Goal: Information Seeking & Learning: Check status

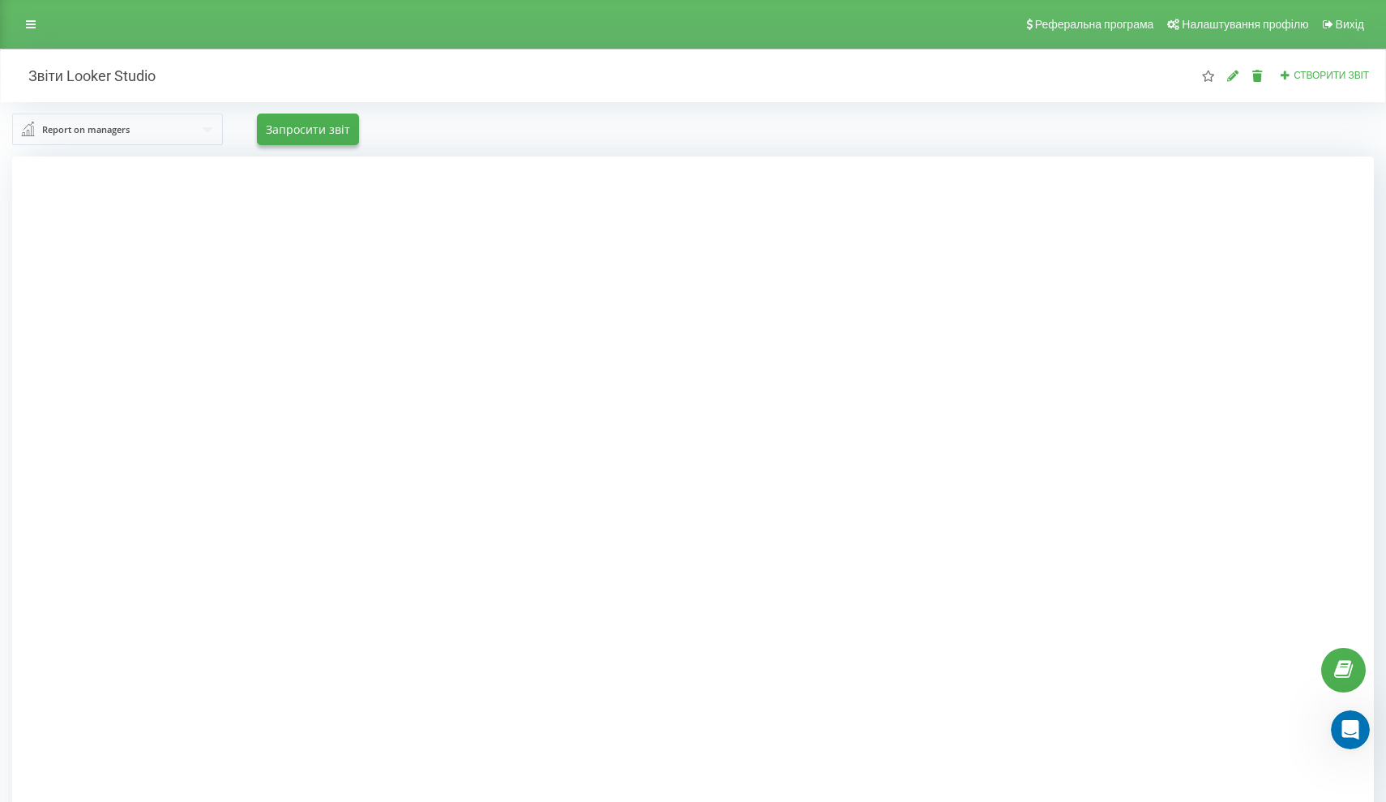
click at [293, 2] on div "Реферальна програма Налаштування профілю Вихід" at bounding box center [693, 24] width 1386 height 49
click at [28, 30] on icon at bounding box center [31, 24] width 10 height 11
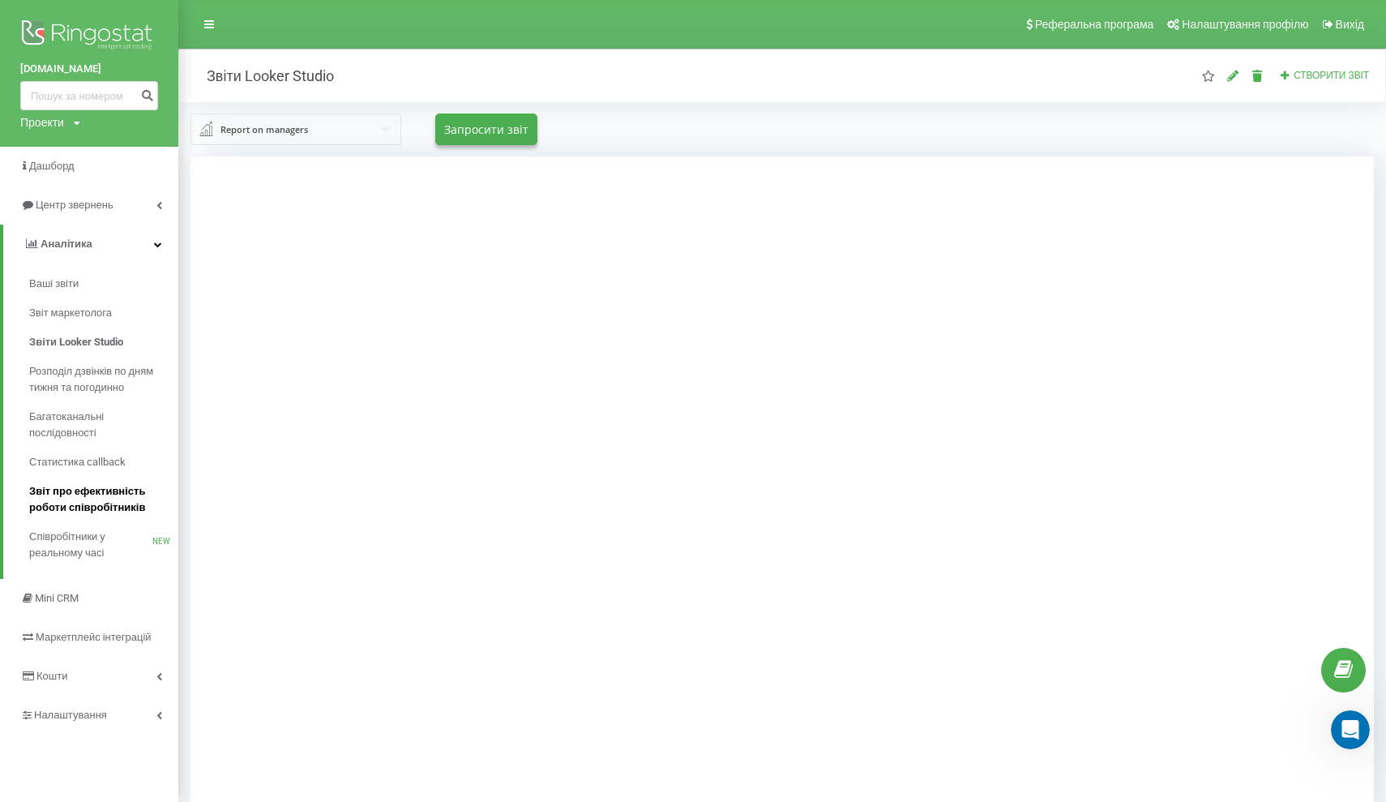
click at [102, 515] on span "Звіт про ефективність роботи співробітників" at bounding box center [99, 499] width 141 height 32
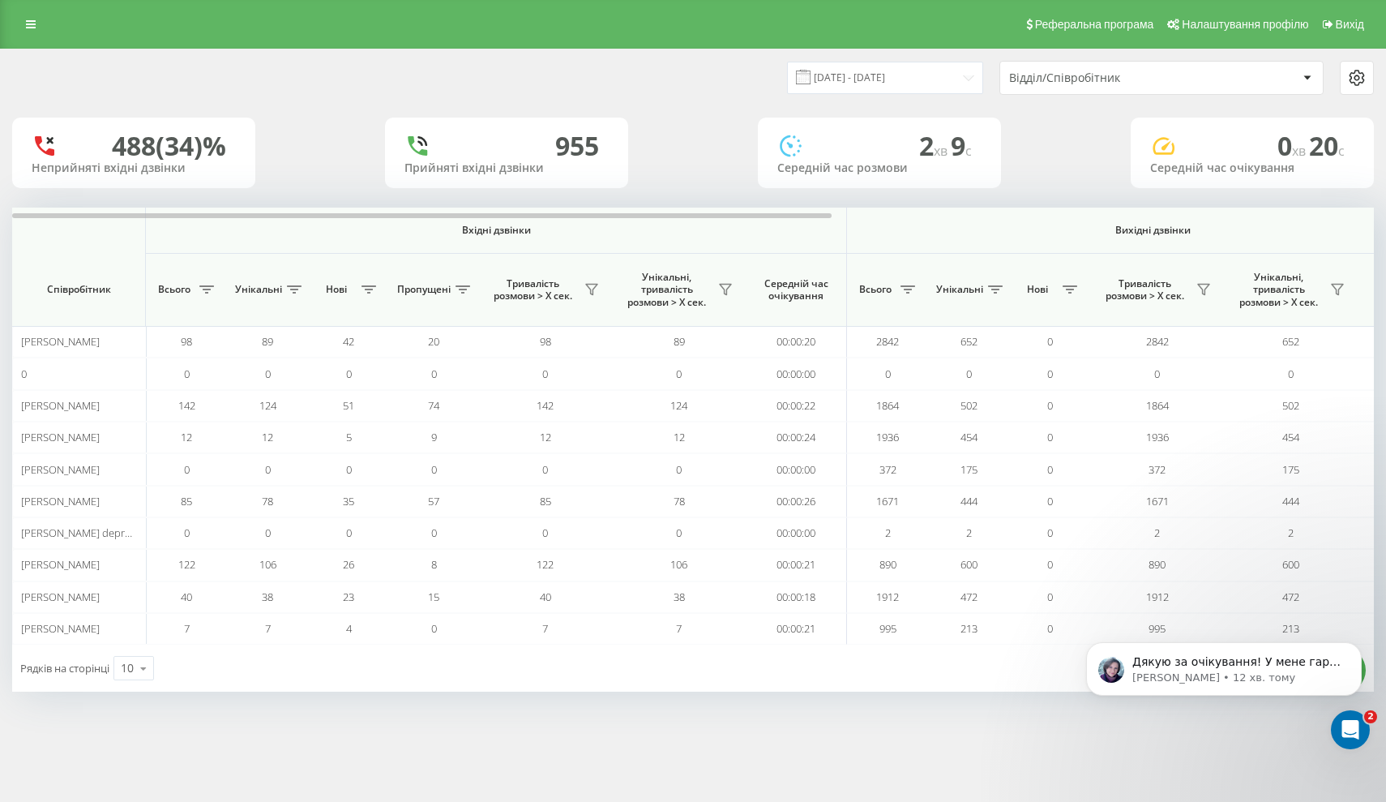
click at [862, 75] on div "[DATE] - [DATE] Відділ/Співробітник" at bounding box center [693, 77] width 1384 height 57
click at [862, 93] on input "[DATE] - [DATE]" at bounding box center [885, 78] width 196 height 32
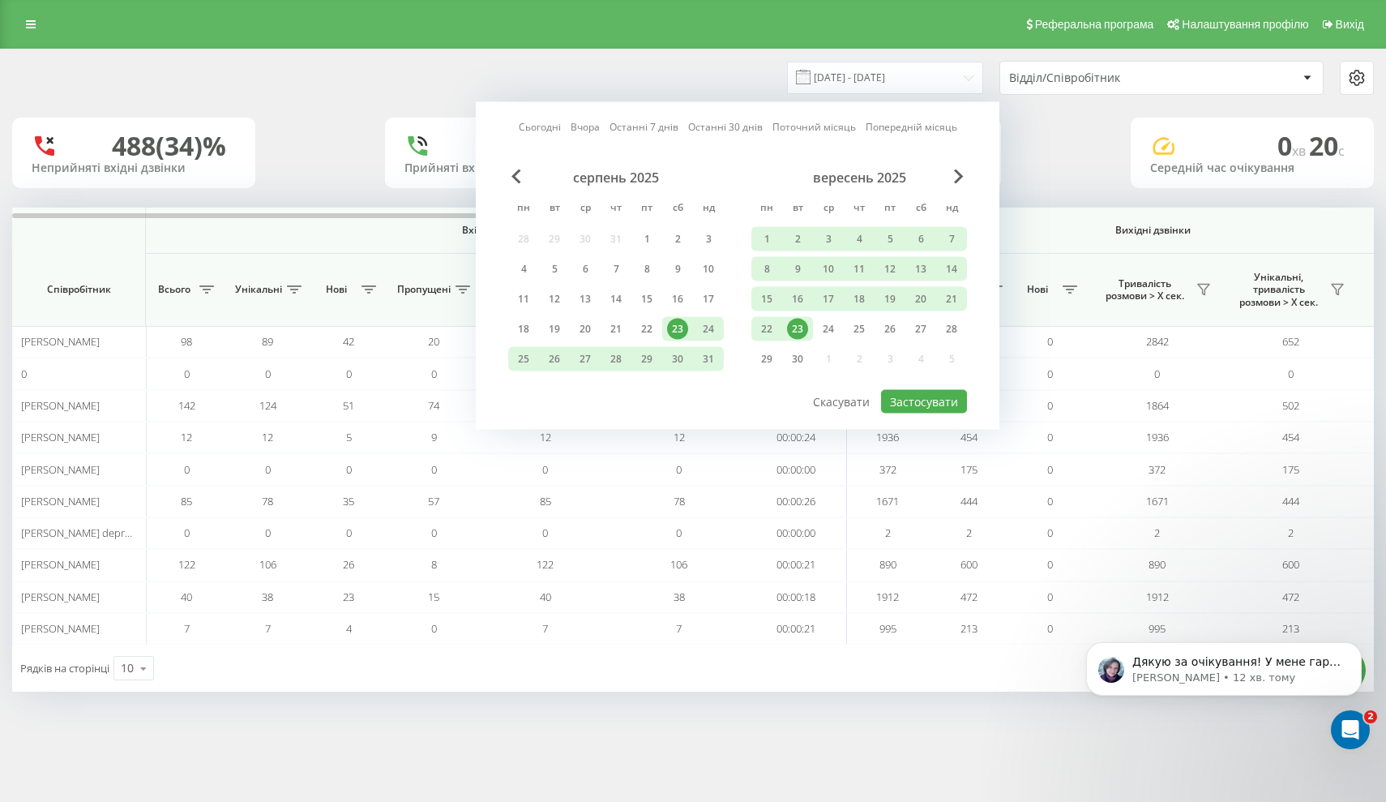
click at [798, 340] on div "23" at bounding box center [797, 329] width 21 height 21
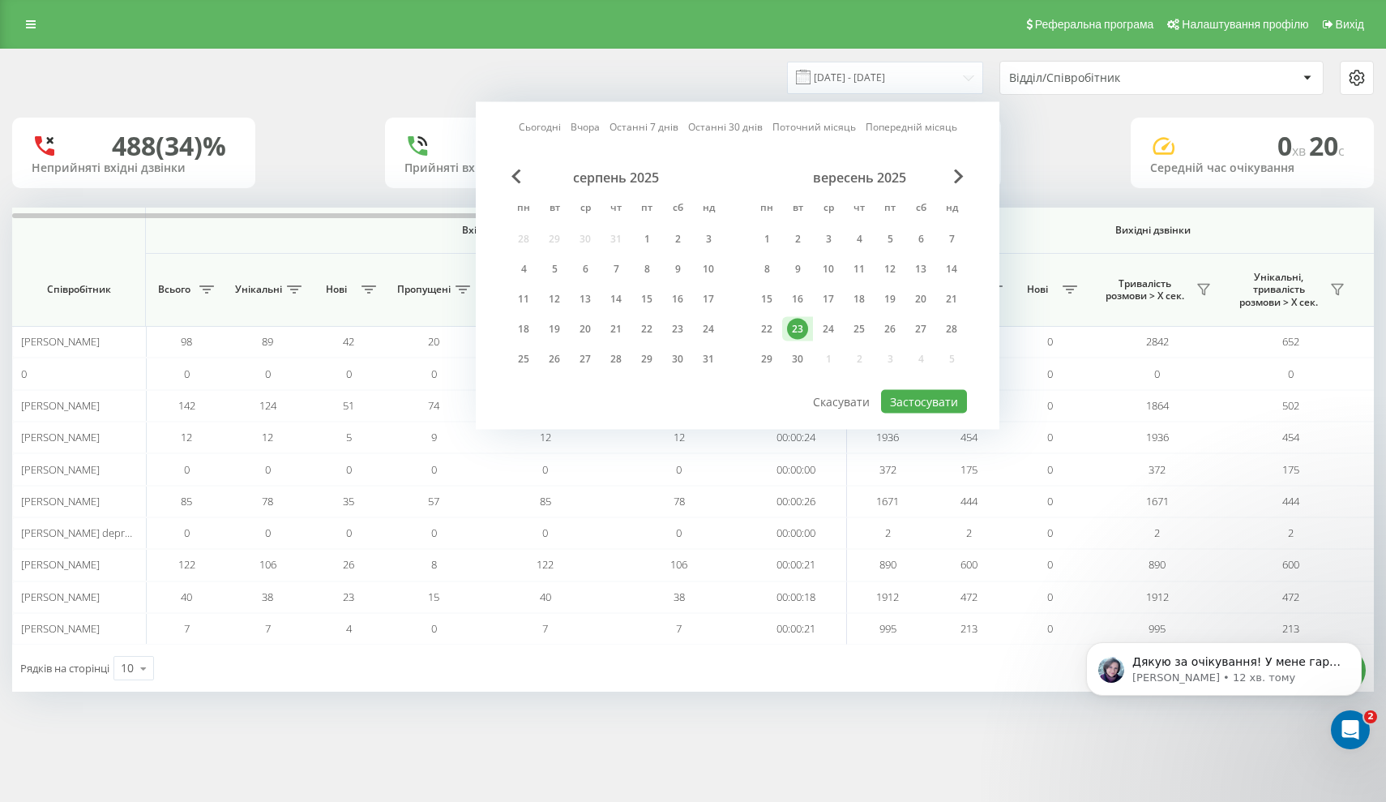
click at [797, 340] on div "23" at bounding box center [797, 329] width 21 height 21
click at [952, 413] on button "Застосувати" at bounding box center [924, 402] width 86 height 24
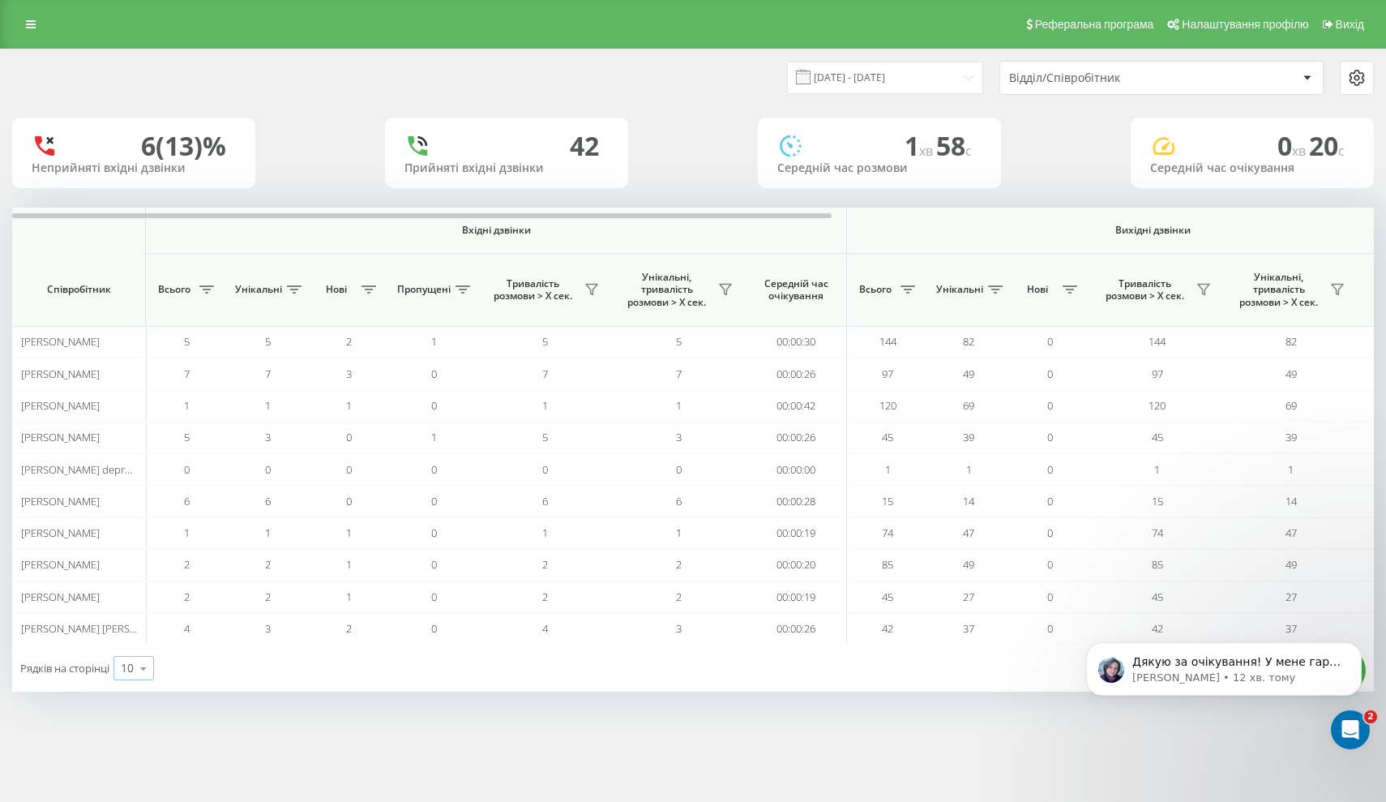
click at [136, 665] on icon at bounding box center [143, 668] width 24 height 32
click at [139, 589] on div "25" at bounding box center [133, 598] width 39 height 24
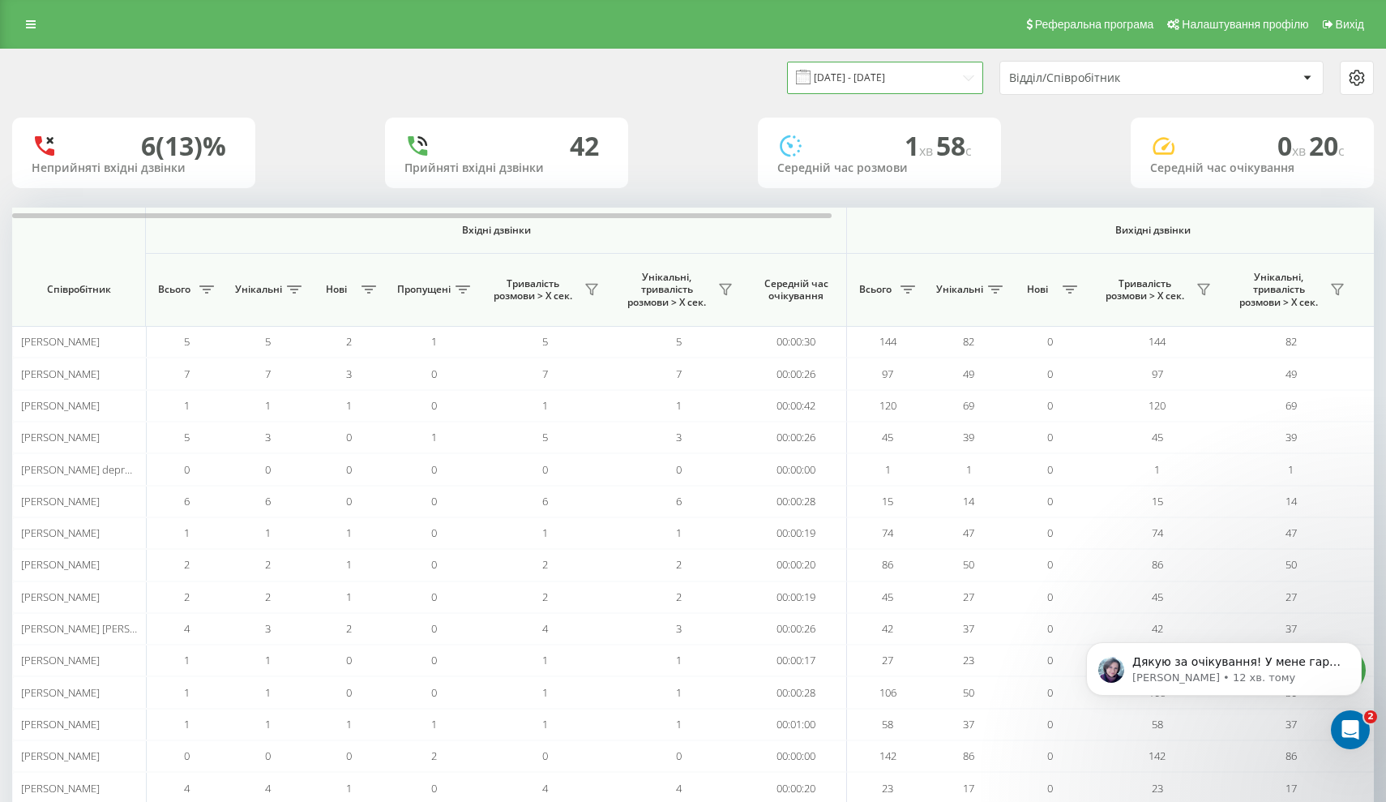
click at [914, 85] on input "[DATE] - [DATE]" at bounding box center [885, 78] width 196 height 32
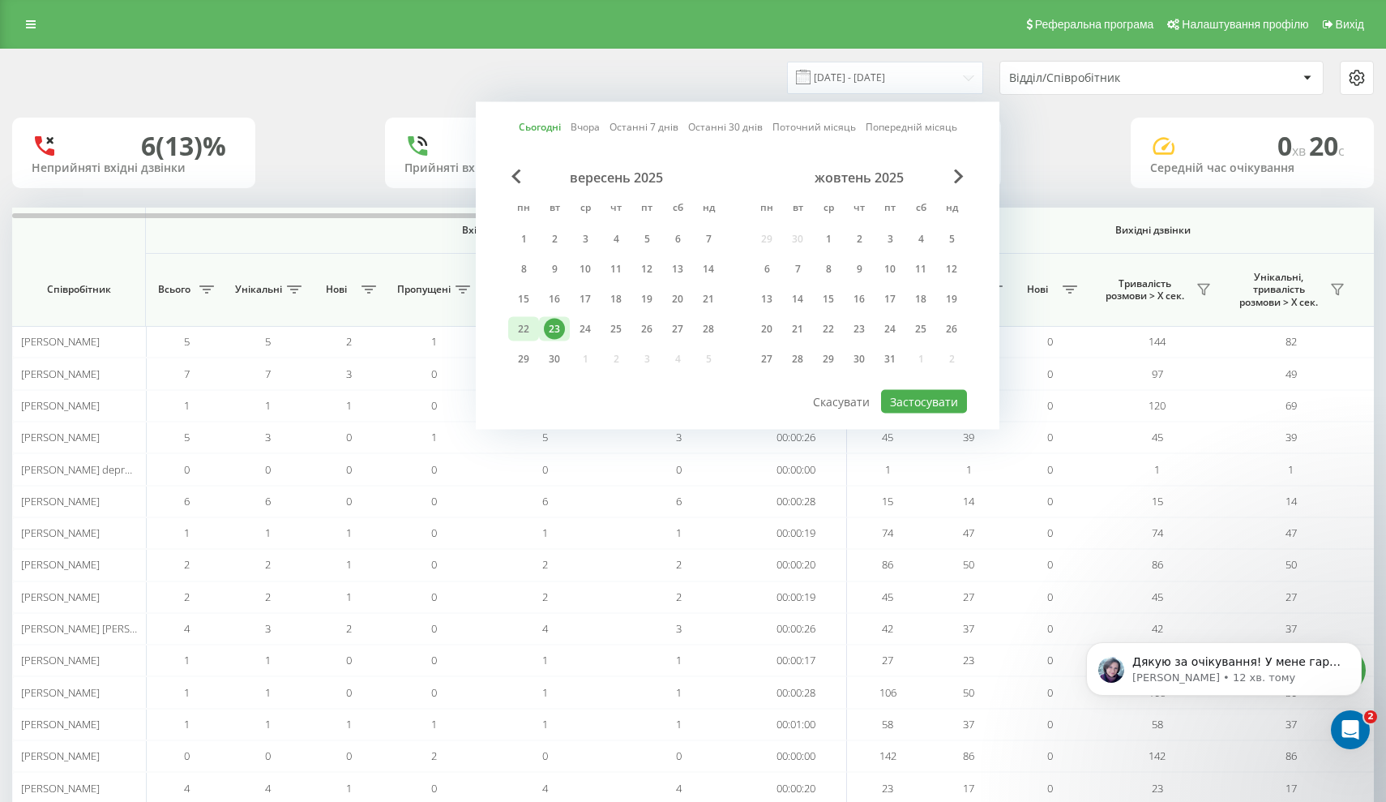
click at [528, 326] on div "22" at bounding box center [523, 329] width 21 height 21
click at [911, 392] on button "Застосувати" at bounding box center [924, 402] width 86 height 24
type input "[DATE] - [DATE]"
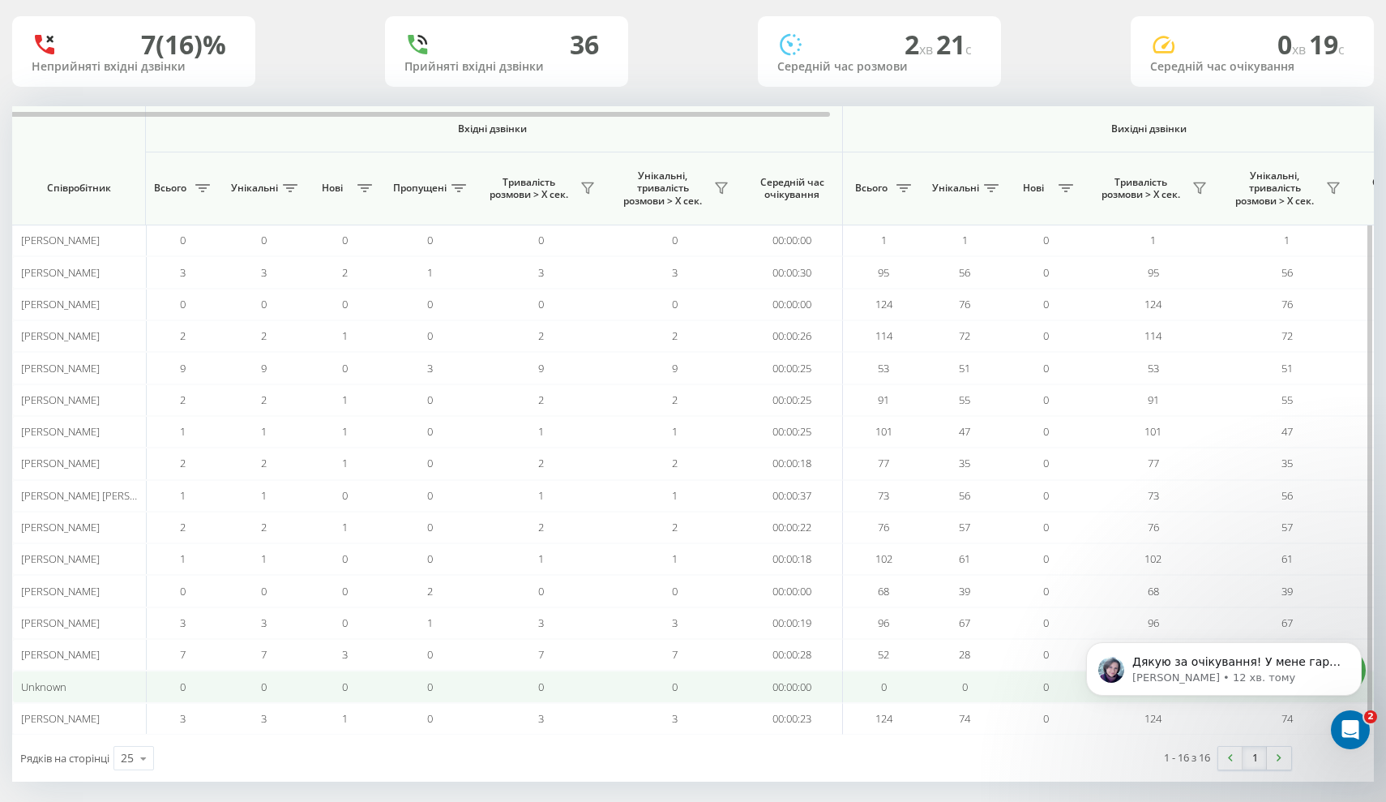
scroll to position [100, 0]
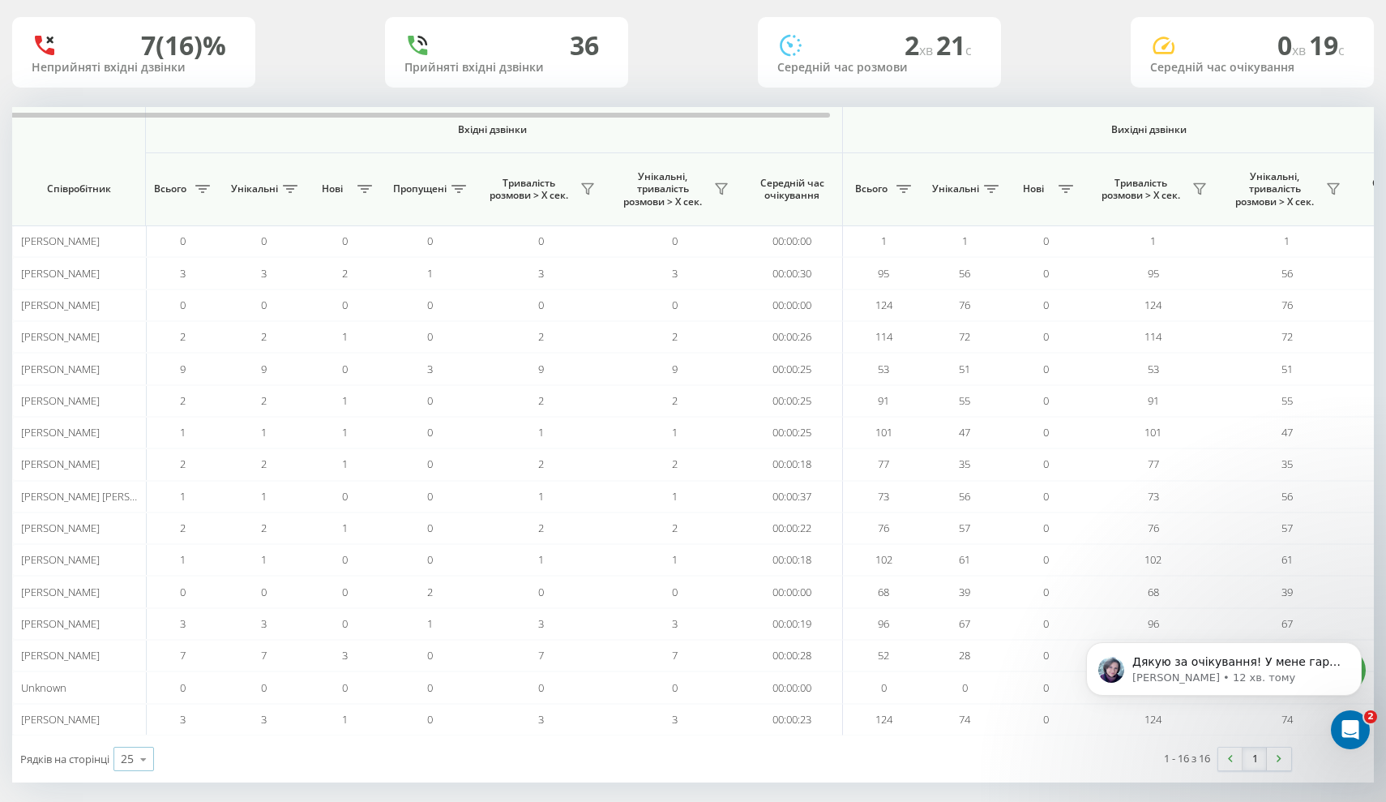
click at [137, 743] on icon at bounding box center [143, 759] width 24 height 32
click at [134, 704] on span "50" at bounding box center [127, 711] width 13 height 15
